Goal: Information Seeking & Learning: Learn about a topic

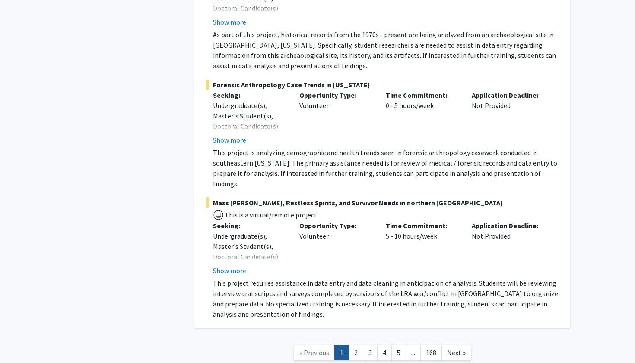
scroll to position [3966, 0]
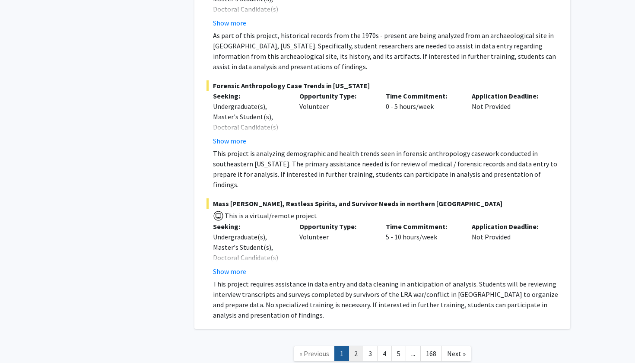
click at [353, 346] on link "2" at bounding box center [356, 353] width 15 height 15
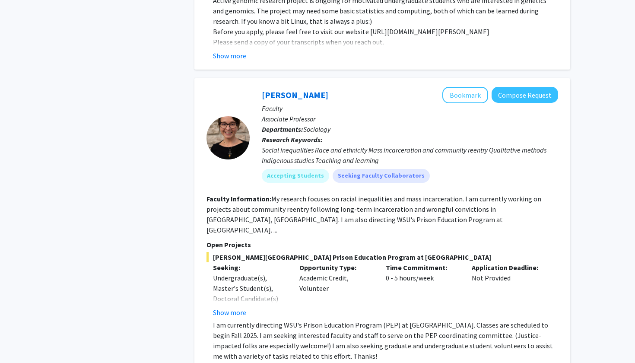
scroll to position [2745, 0]
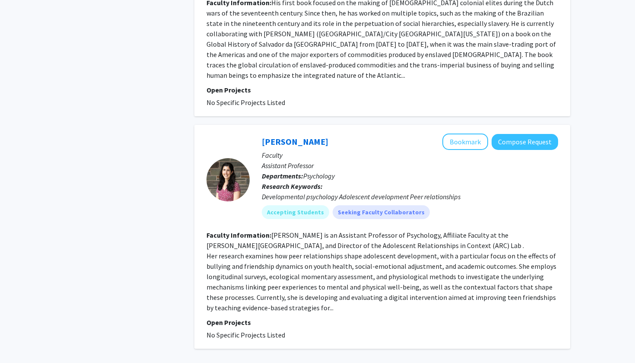
scroll to position [1811, 0]
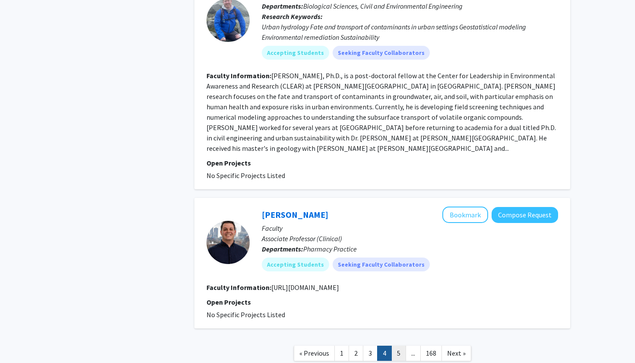
scroll to position [1998, 0]
click at [396, 346] on link "5" at bounding box center [398, 353] width 15 height 15
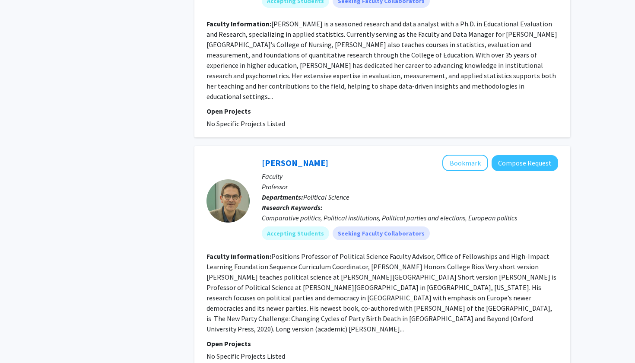
scroll to position [2061, 0]
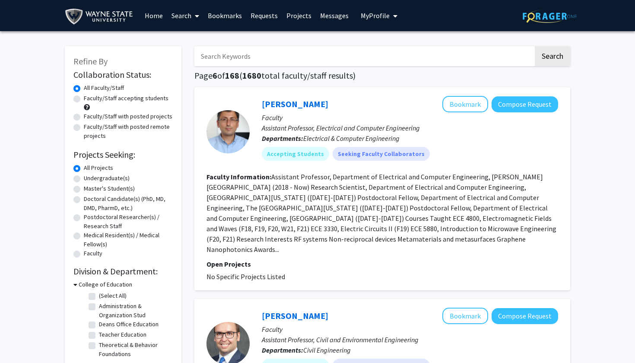
click at [204, 15] on link "Bookmarks" at bounding box center [225, 15] width 43 height 30
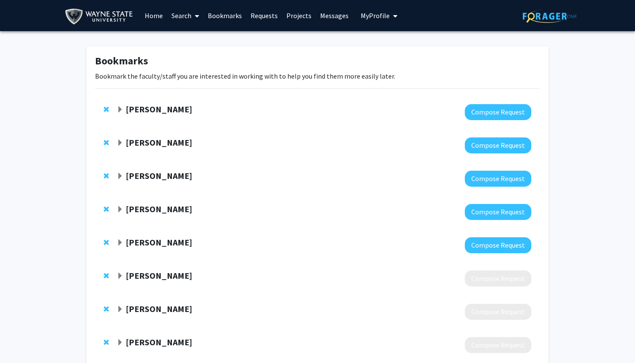
click at [302, 23] on link "Projects" at bounding box center [299, 15] width 34 height 30
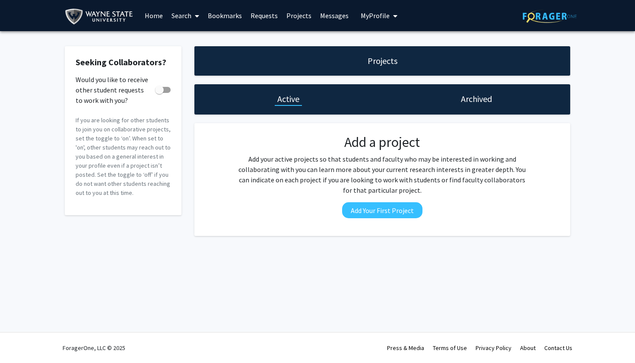
click at [152, 17] on link "Home" at bounding box center [153, 15] width 27 height 30
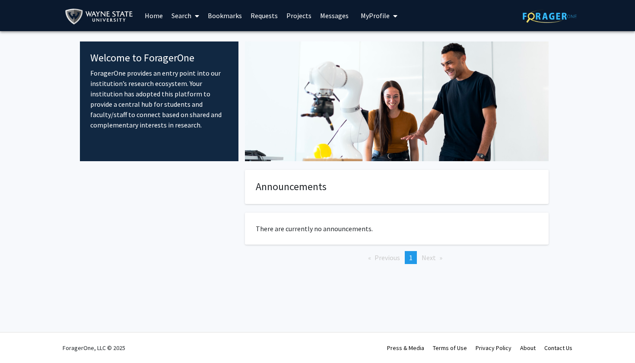
click at [196, 18] on icon at bounding box center [197, 16] width 4 height 7
click at [194, 43] on span "Faculty/Staff" at bounding box center [199, 39] width 64 height 17
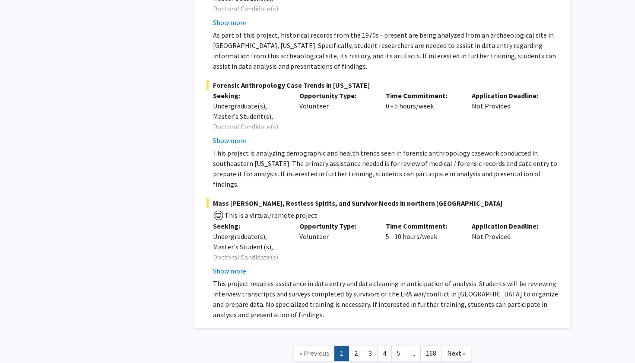
scroll to position [3966, 0]
click at [361, 346] on link "2" at bounding box center [356, 353] width 15 height 15
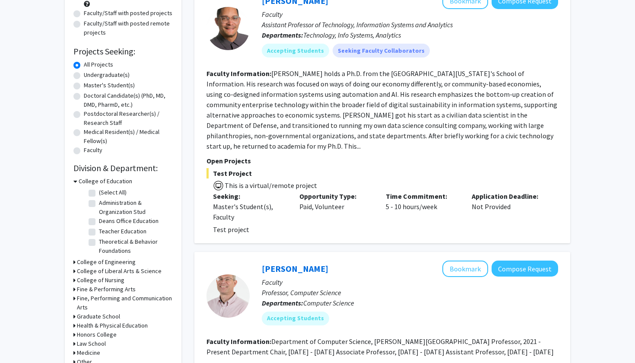
scroll to position [273, 0]
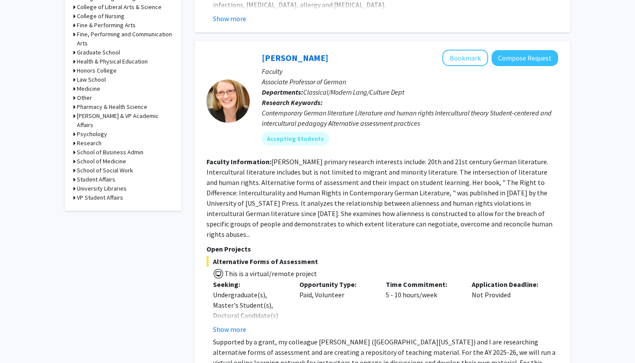
scroll to position [326, 0]
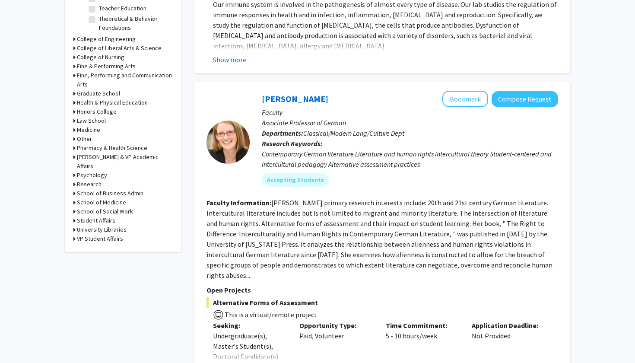
click at [105, 198] on h3 "School of Medicine" at bounding box center [101, 202] width 49 height 9
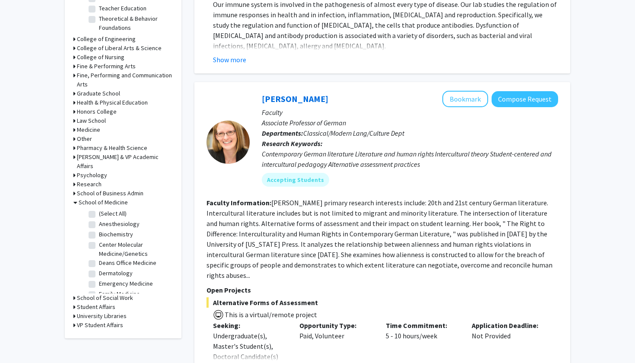
click at [105, 209] on label "(Select All)" at bounding box center [113, 213] width 28 height 9
click at [105, 209] on input "(Select All)" at bounding box center [102, 212] width 6 height 6
checkbox input "true"
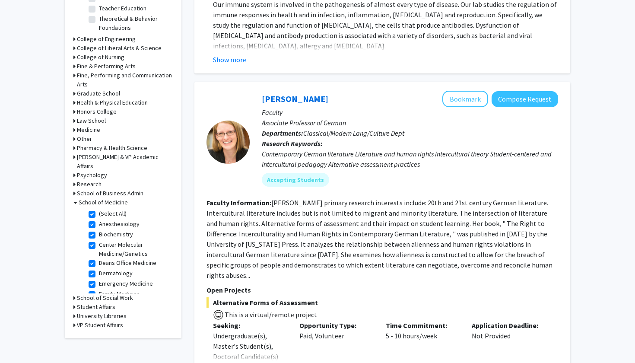
checkbox input "true"
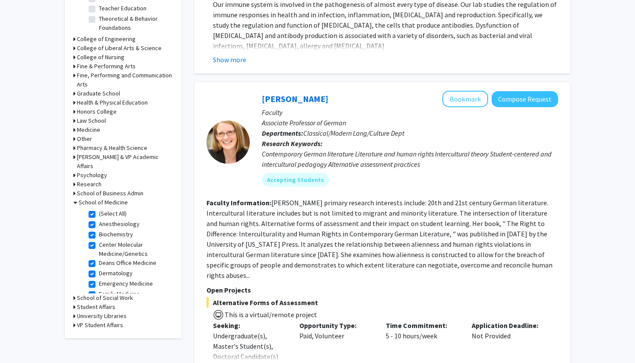
checkbox input "true"
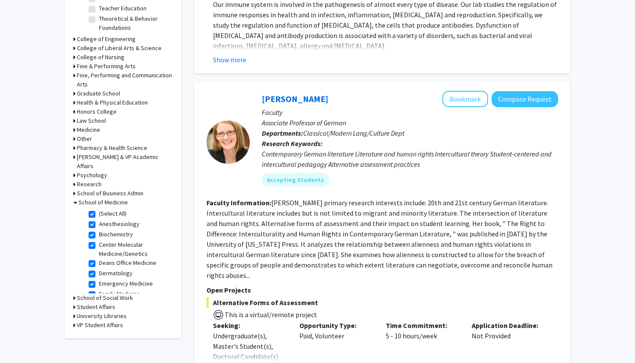
checkbox input "true"
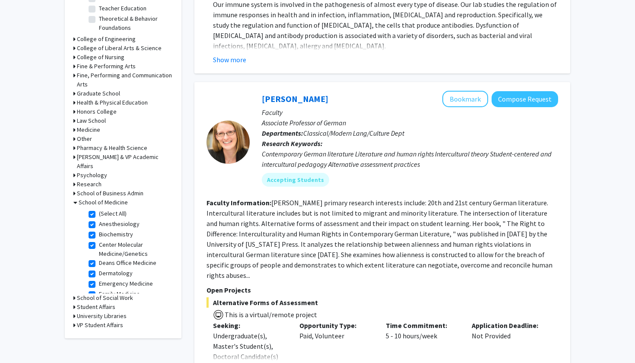
checkbox input "true"
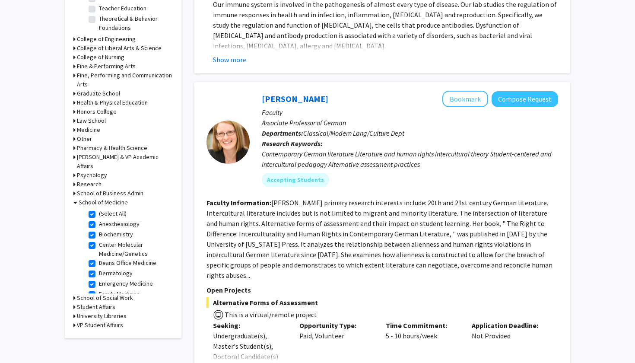
checkbox input "true"
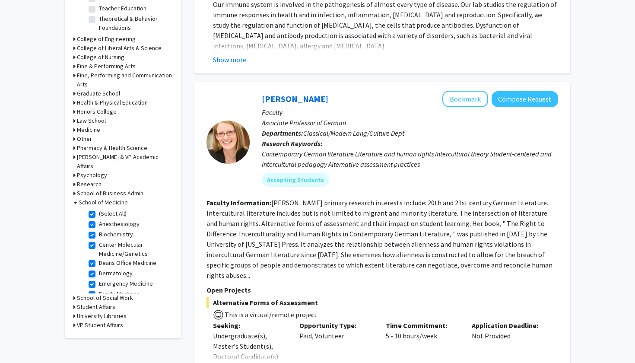
checkbox input "true"
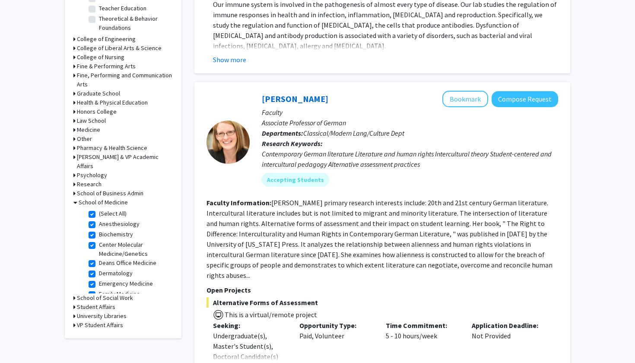
checkbox input "true"
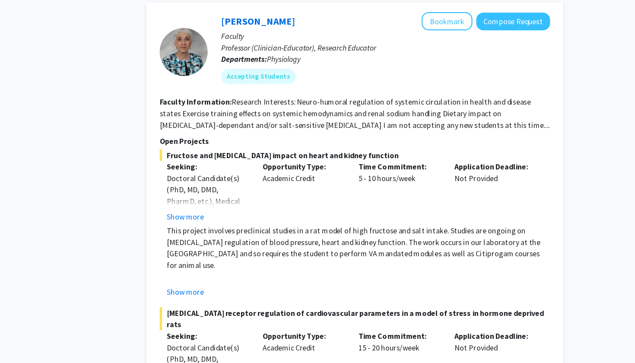
scroll to position [671, 0]
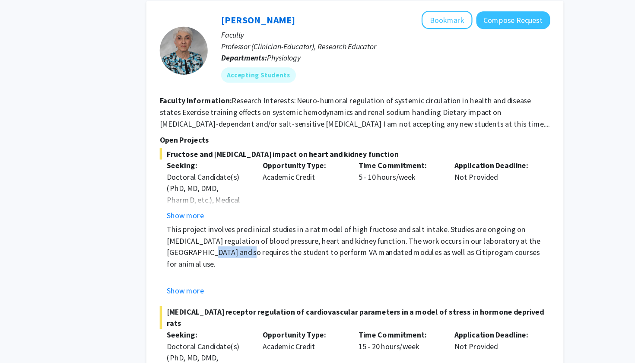
drag, startPoint x: 200, startPoint y: 208, endPoint x: 167, endPoint y: 205, distance: 32.5
click at [213, 237] on p "This project involves preclinical studies in a rat model of high fructose and s…" at bounding box center [385, 257] width 345 height 41
copy p "VA hospital"
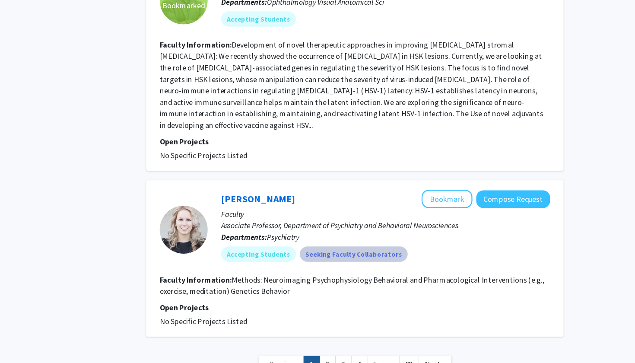
scroll to position [2157, 0]
click at [350, 356] on link "2" at bounding box center [357, 363] width 15 height 15
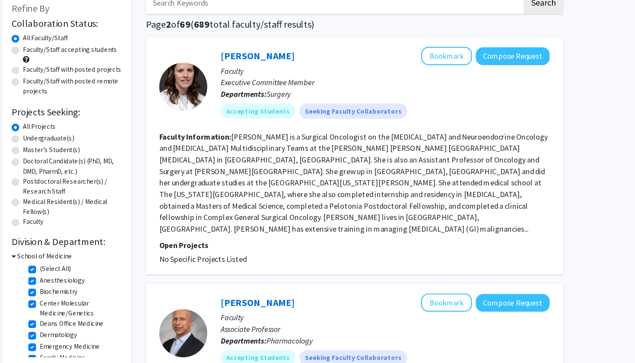
scroll to position [55, 0]
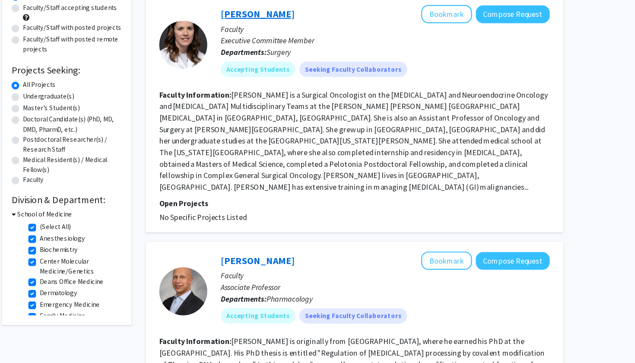
click at [262, 43] on link "Eliza Beal" at bounding box center [295, 48] width 67 height 11
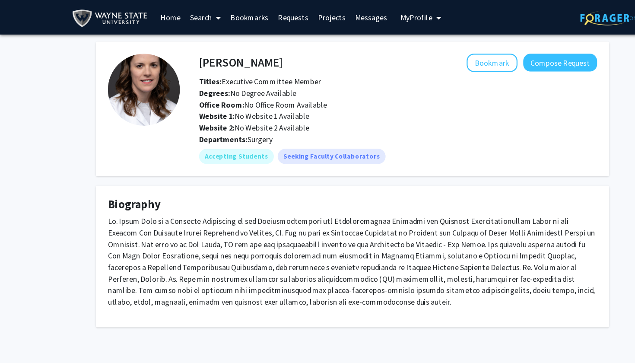
click at [212, 56] on h4 "Eliza Beal" at bounding box center [216, 56] width 75 height 16
copy h4 "Eliza Beal"
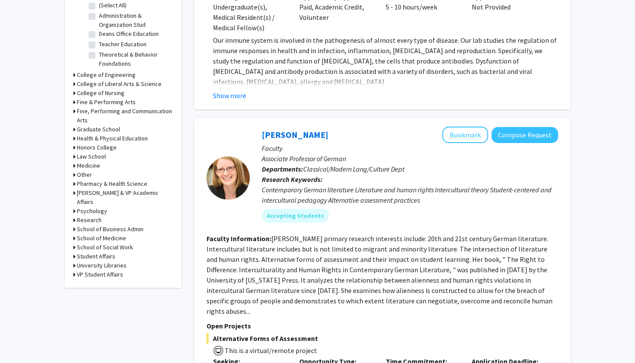
scroll to position [291, 0]
click at [109, 233] on h3 "School of Medicine" at bounding box center [101, 237] width 49 height 9
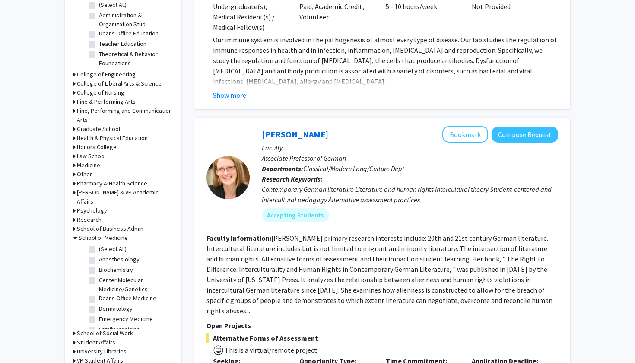
click at [109, 245] on label "(Select All)" at bounding box center [113, 249] width 28 height 9
click at [105, 245] on input "(Select All)" at bounding box center [102, 248] width 6 height 6
checkbox input "true"
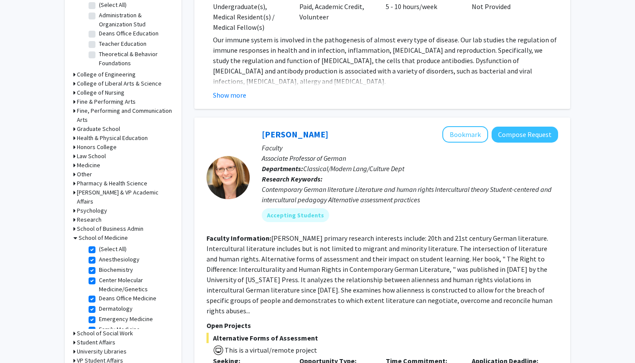
checkbox input "true"
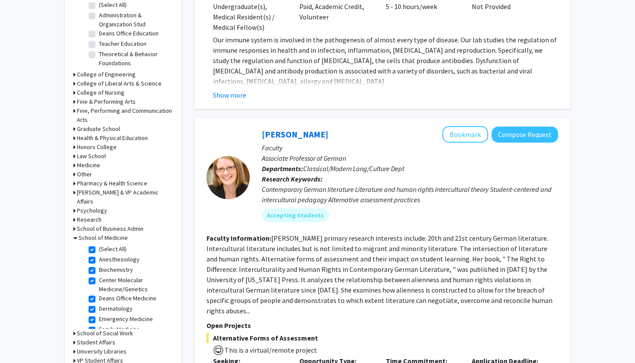
checkbox input "true"
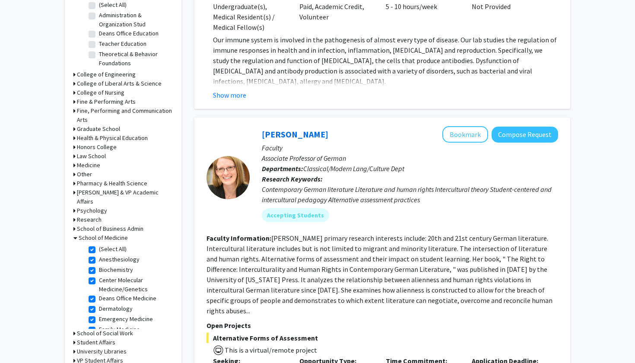
checkbox input "true"
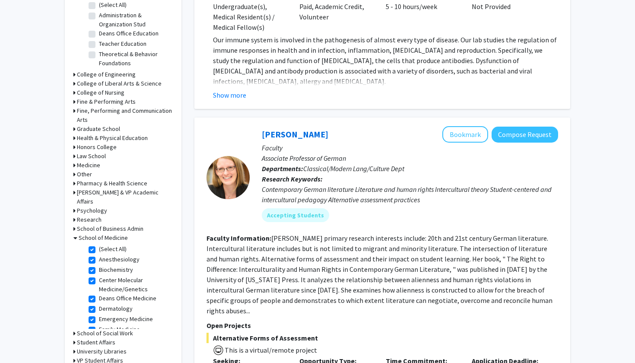
checkbox input "true"
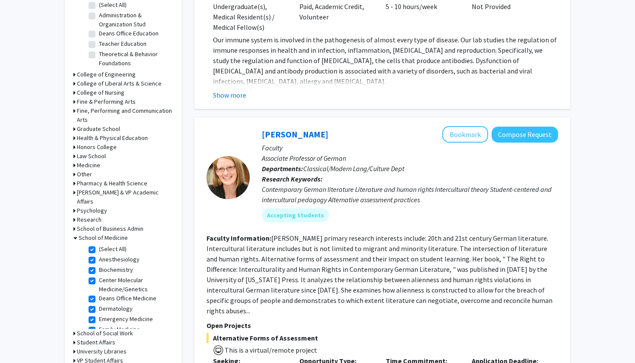
checkbox input "true"
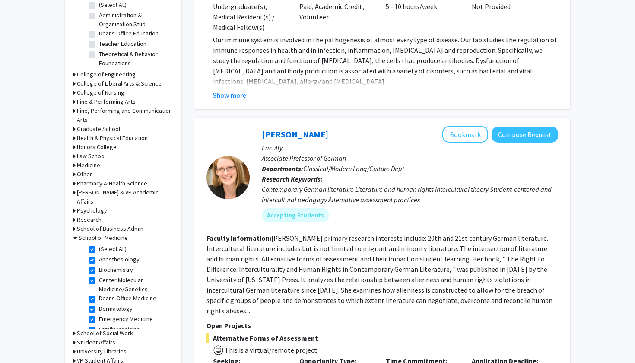
checkbox input "true"
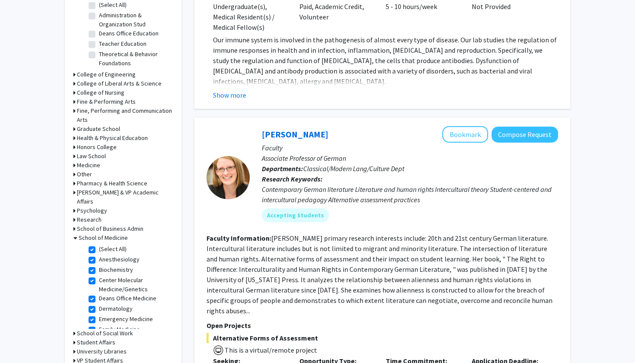
checkbox input "true"
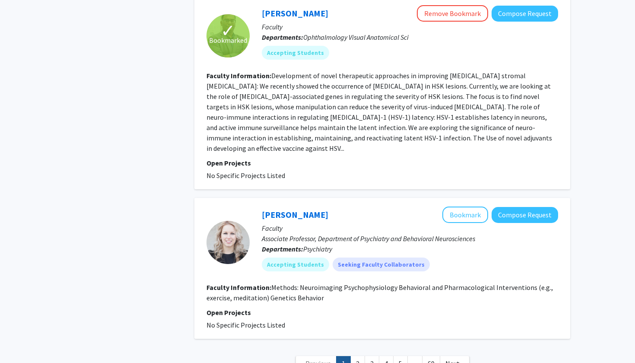
scroll to position [2157, 0]
click at [359, 356] on link "2" at bounding box center [357, 363] width 15 height 15
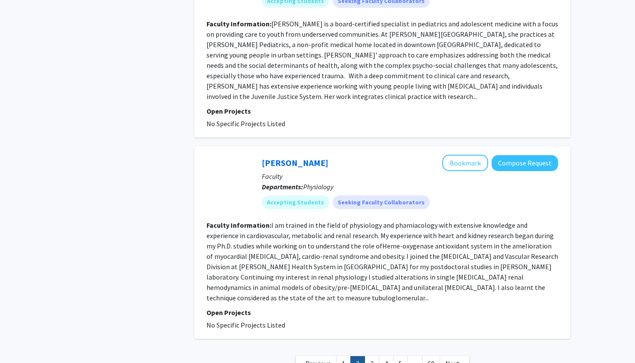
scroll to position [1743, 0]
click at [371, 356] on link "3" at bounding box center [372, 363] width 15 height 15
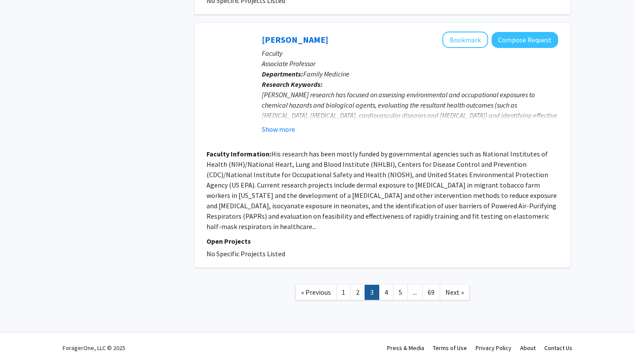
scroll to position [1504, 0]
click at [386, 290] on link "4" at bounding box center [386, 292] width 15 height 15
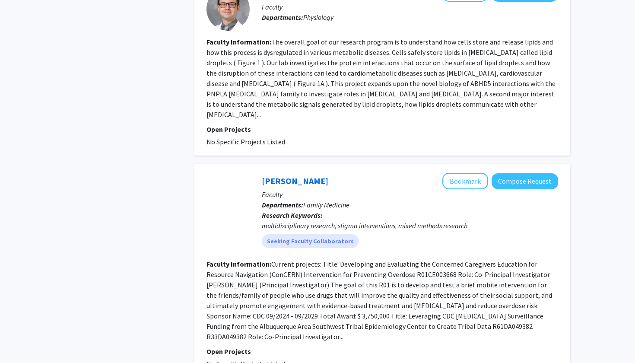
scroll to position [1501, 0]
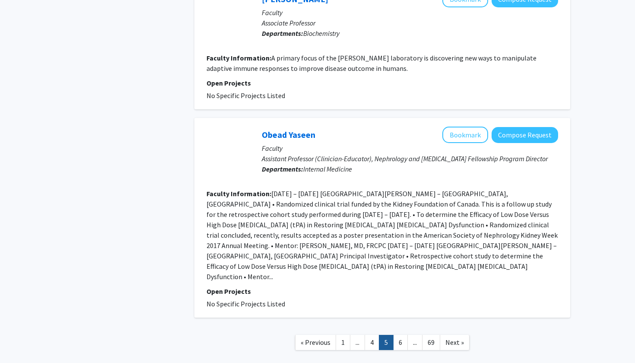
scroll to position [1490, 0]
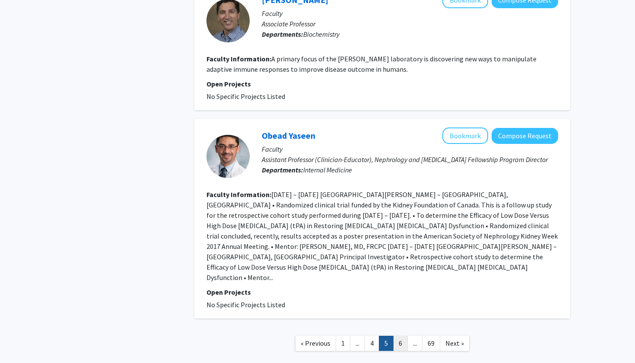
click at [402, 336] on link "6" at bounding box center [400, 343] width 15 height 15
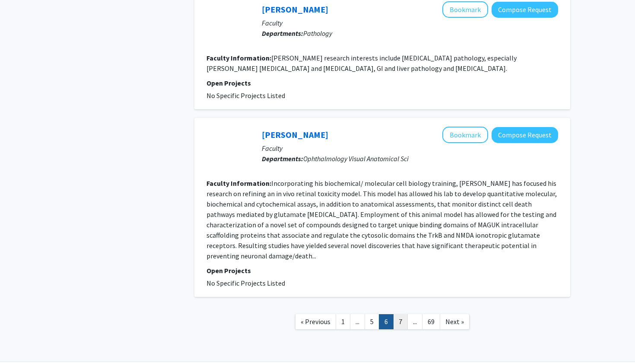
scroll to position [1293, 0]
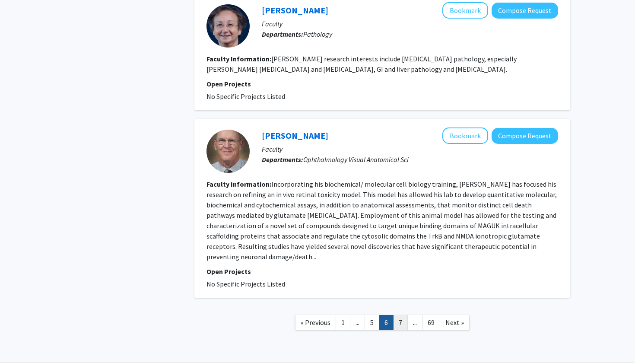
click at [401, 315] on link "7" at bounding box center [400, 322] width 15 height 15
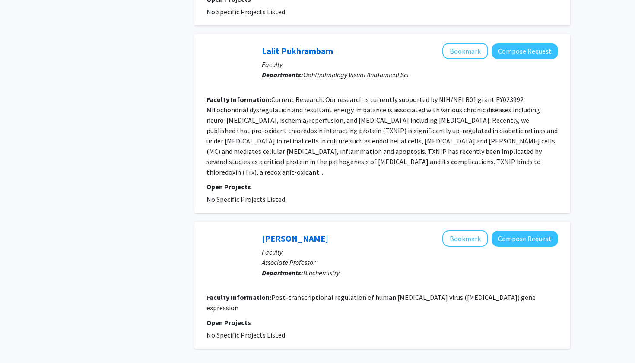
scroll to position [1546, 0]
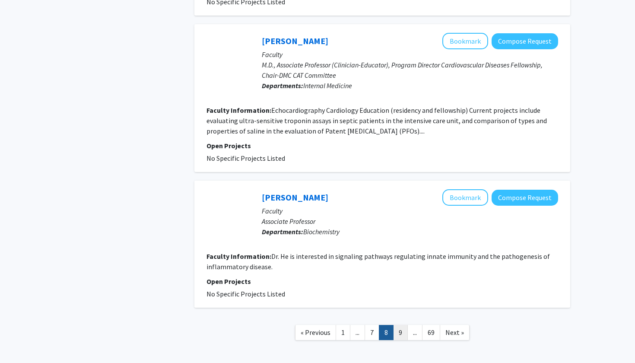
scroll to position [1480, 0]
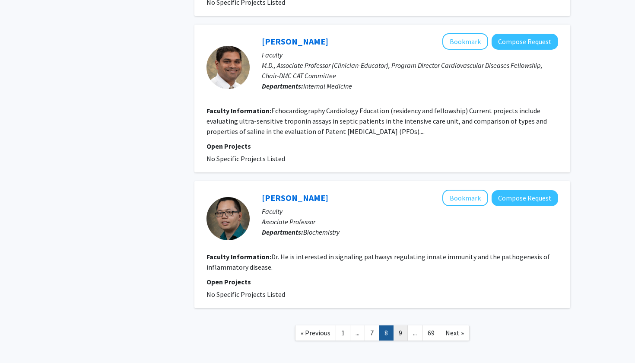
click at [403, 325] on link "9" at bounding box center [400, 332] width 15 height 15
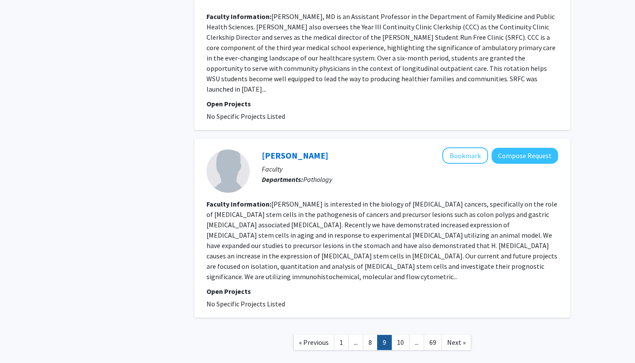
scroll to position [1597, 0]
click at [400, 336] on link "10" at bounding box center [400, 343] width 18 height 15
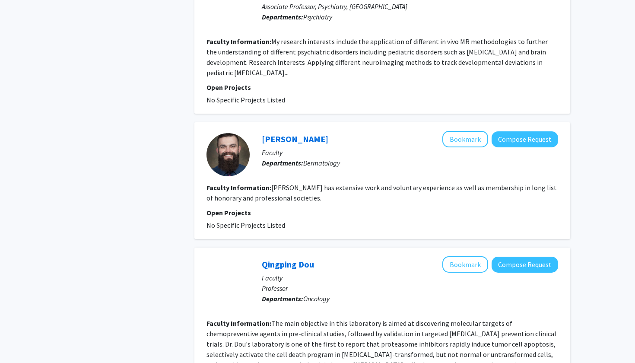
scroll to position [1345, 0]
